Goal: Transaction & Acquisition: Purchase product/service

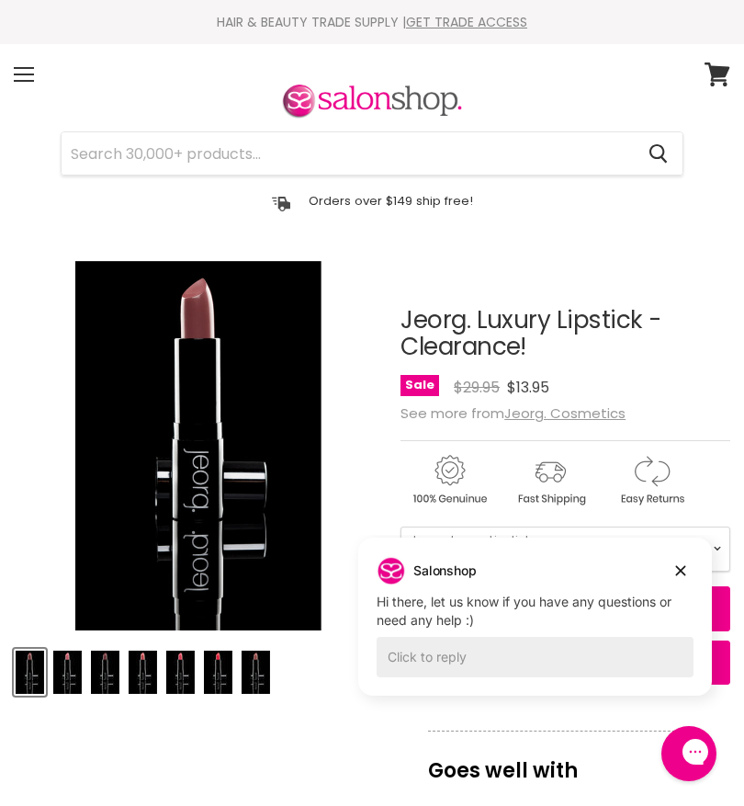
click at [72, 672] on img "Product thumbnails" at bounding box center [67, 672] width 28 height 43
click at [110, 671] on img "Product thumbnails" at bounding box center [105, 672] width 28 height 43
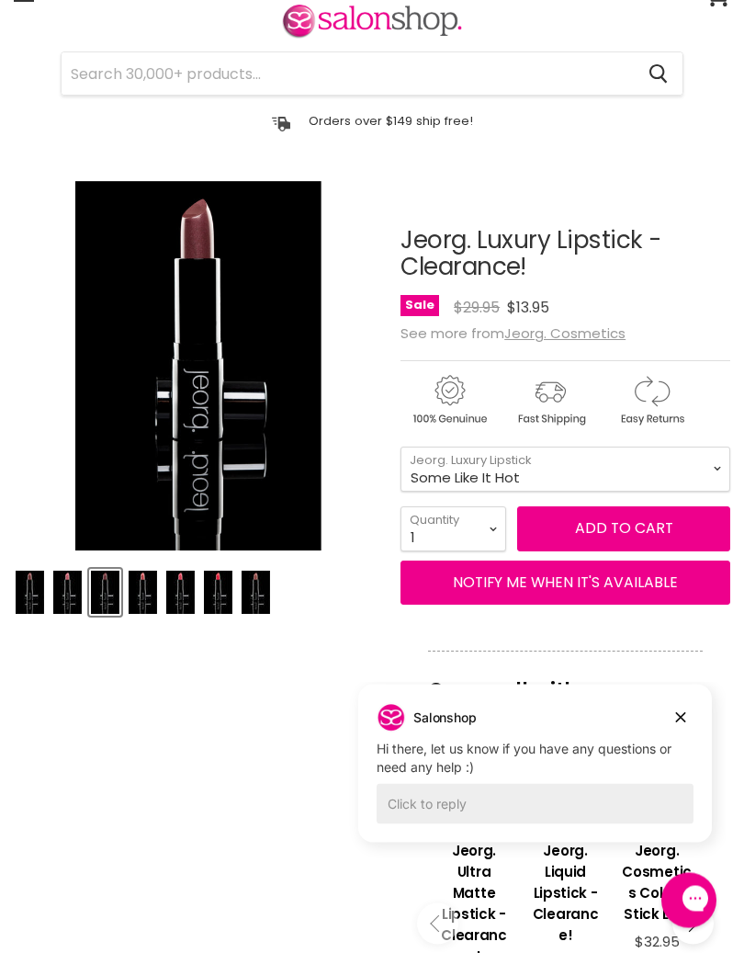
scroll to position [80, 0]
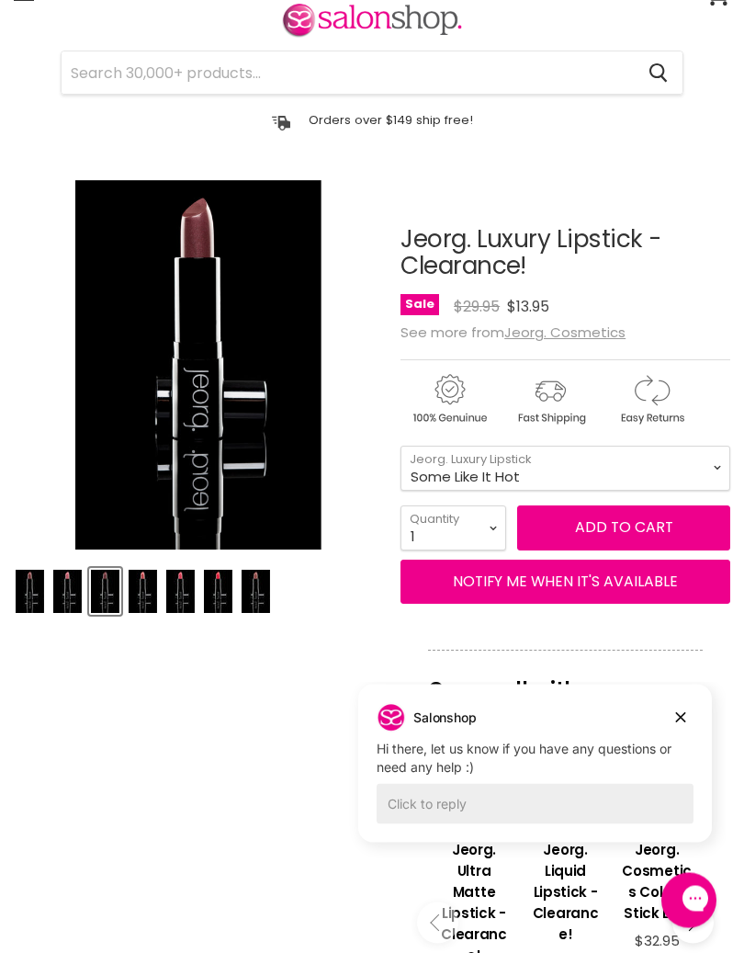
click at [147, 592] on img "Product thumbnails" at bounding box center [143, 592] width 28 height 43
click at [30, 573] on img "Product thumbnails" at bounding box center [30, 591] width 28 height 43
click at [260, 586] on img "Product thumbnails" at bounding box center [256, 591] width 28 height 43
click at [222, 589] on img "Product thumbnails" at bounding box center [218, 591] width 28 height 43
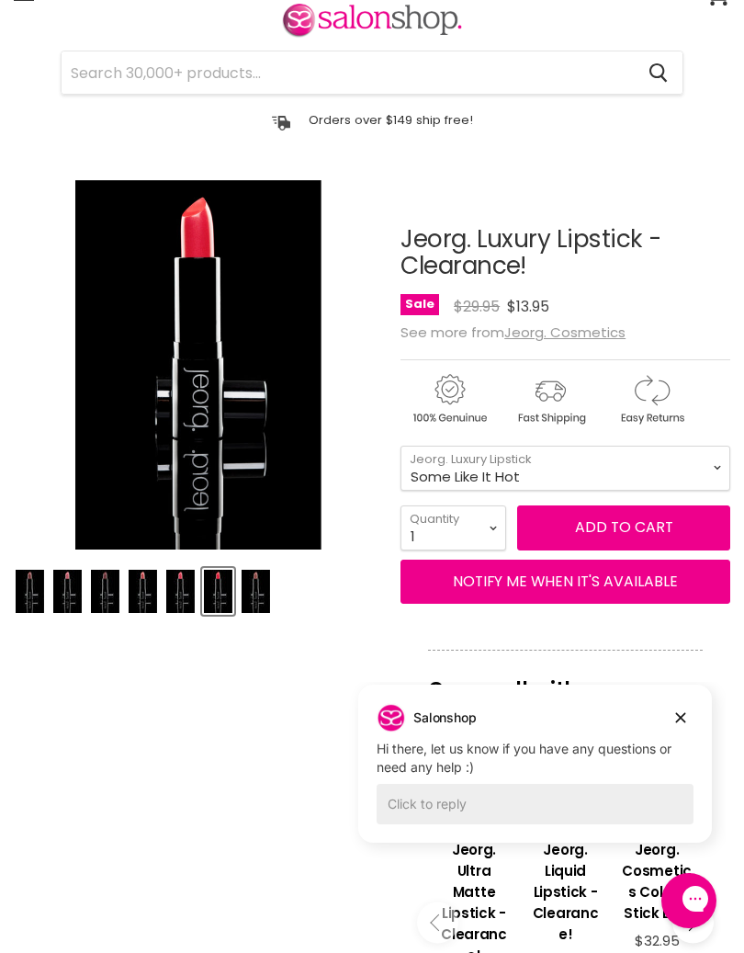
click at [194, 607] on img "Product thumbnails" at bounding box center [180, 591] width 28 height 43
click at [149, 587] on img "Product thumbnails" at bounding box center [143, 591] width 28 height 43
click at [117, 592] on img "Product thumbnails" at bounding box center [105, 591] width 28 height 43
click at [69, 583] on img "Product thumbnails" at bounding box center [67, 591] width 28 height 43
click at [28, 577] on img "Product thumbnails" at bounding box center [30, 591] width 28 height 43
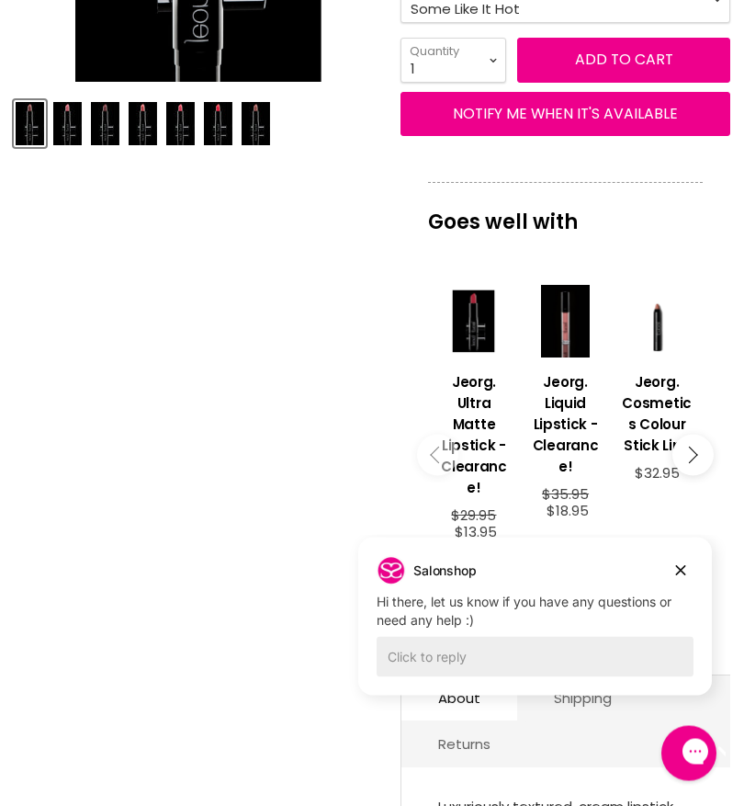
scroll to position [539, 0]
